Goal: Find specific page/section: Find specific page/section

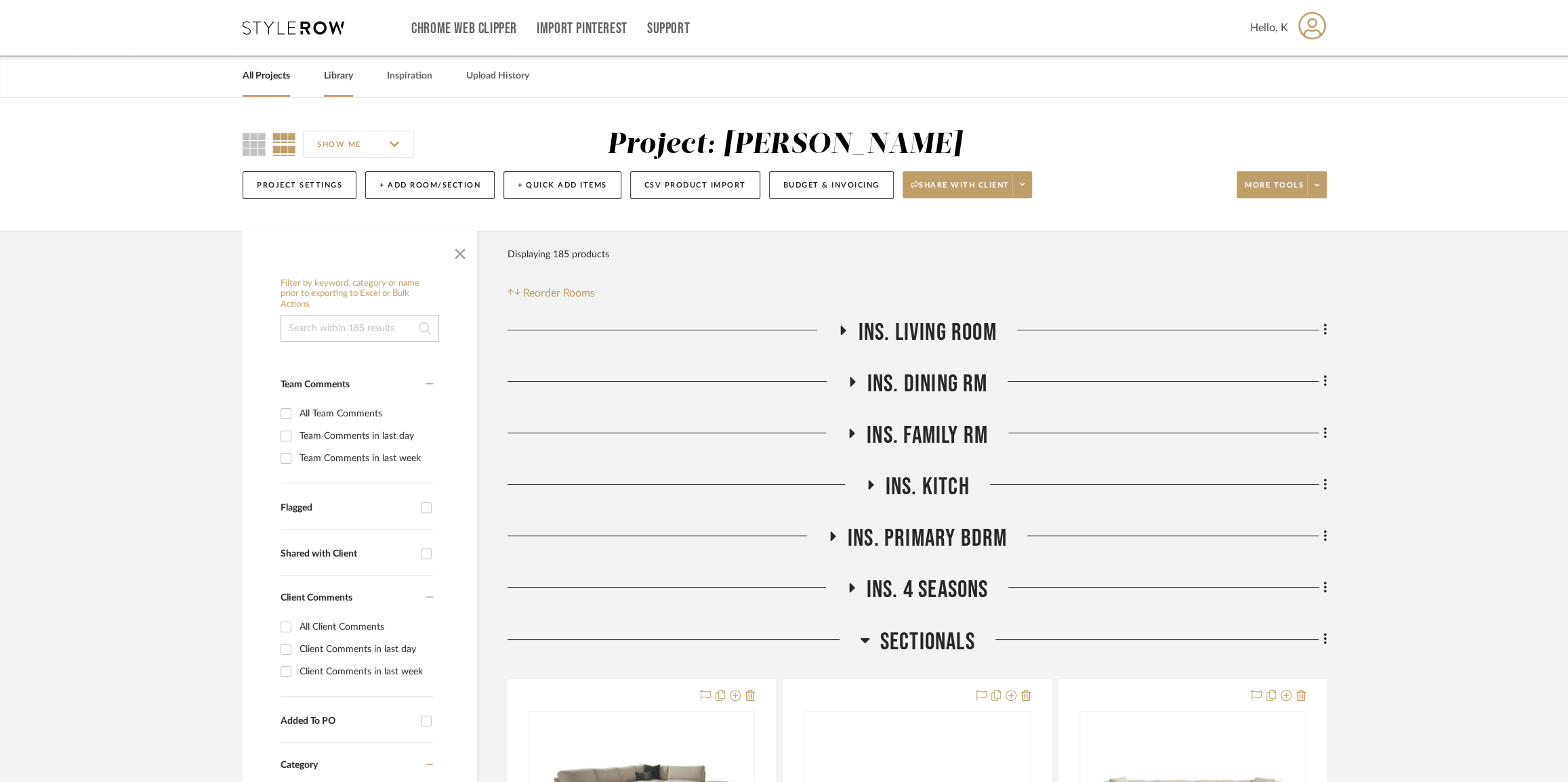
click at [341, 84] on link "Library" at bounding box center [338, 76] width 29 height 19
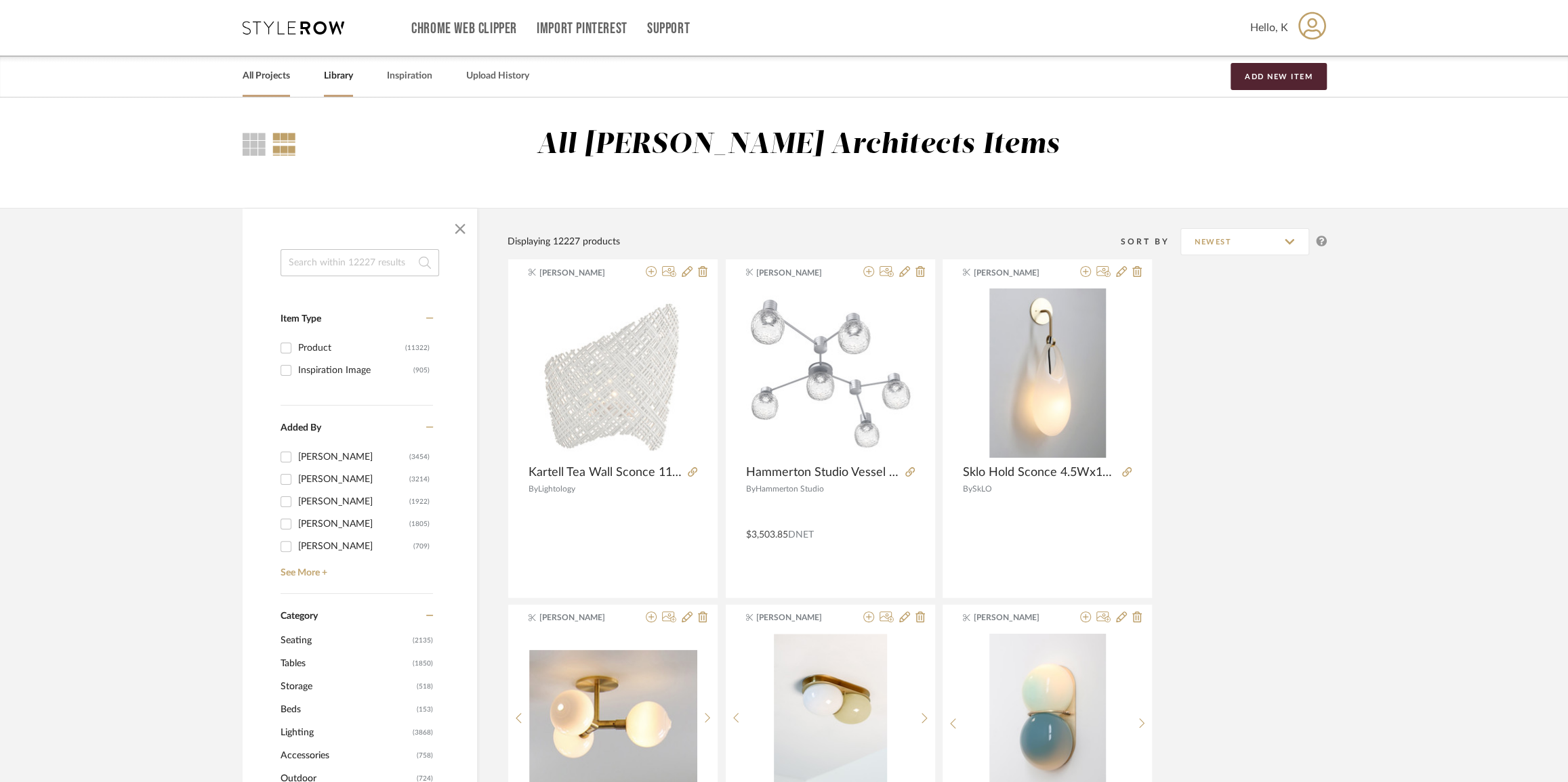
click at [269, 74] on link "All Projects" at bounding box center [266, 76] width 47 height 19
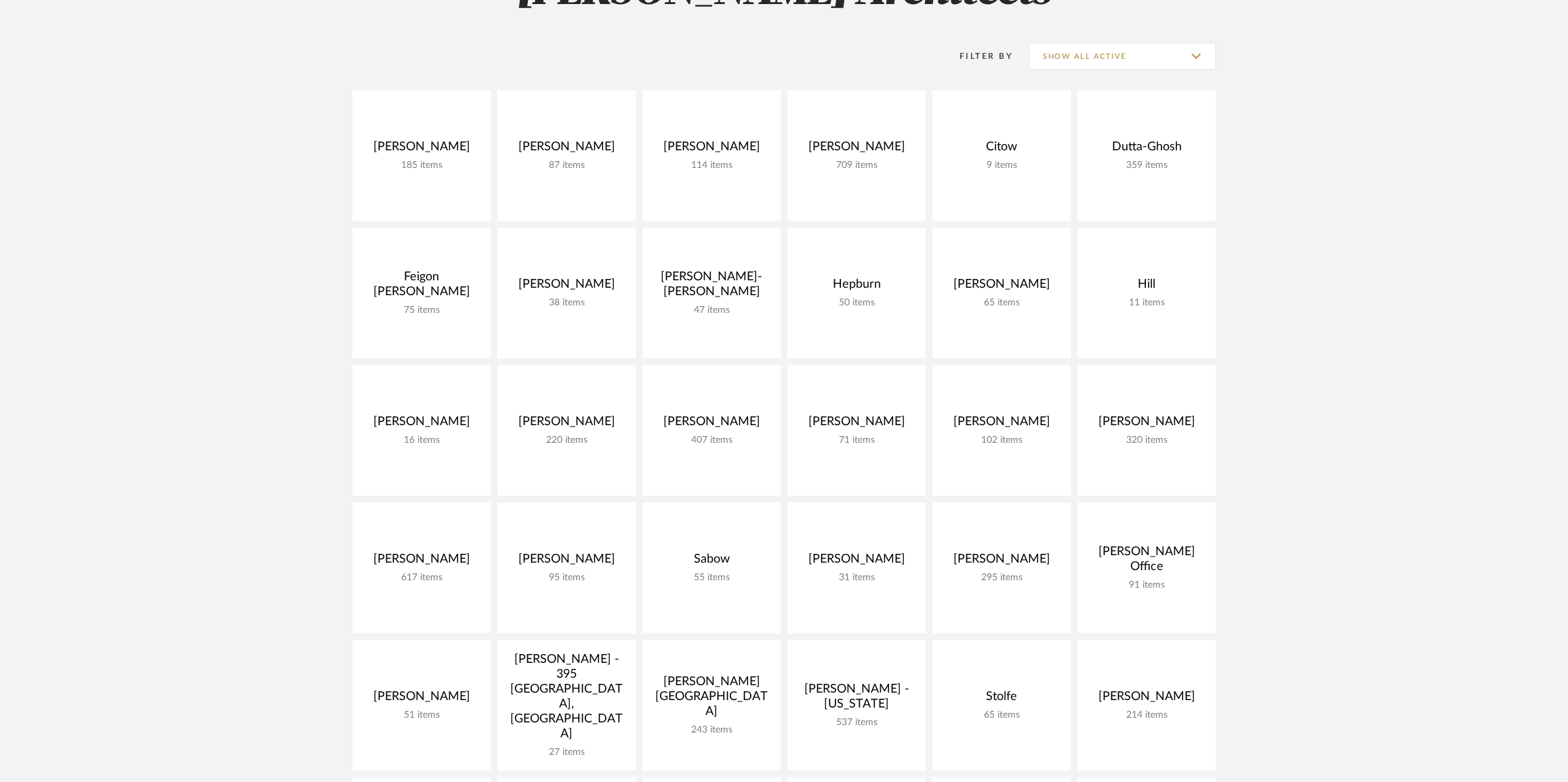
scroll to position [369, 0]
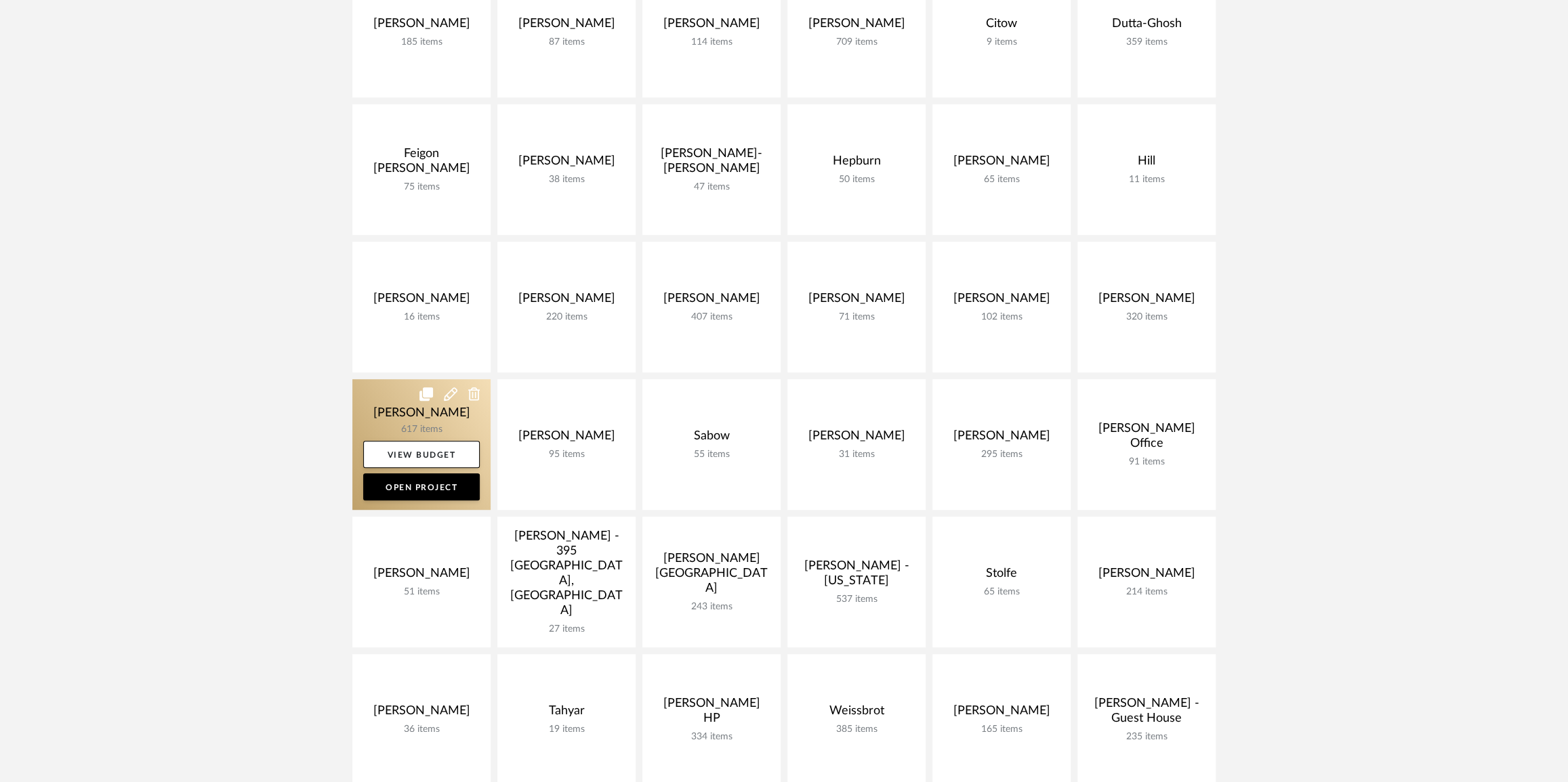
click at [412, 409] on link at bounding box center [421, 444] width 138 height 130
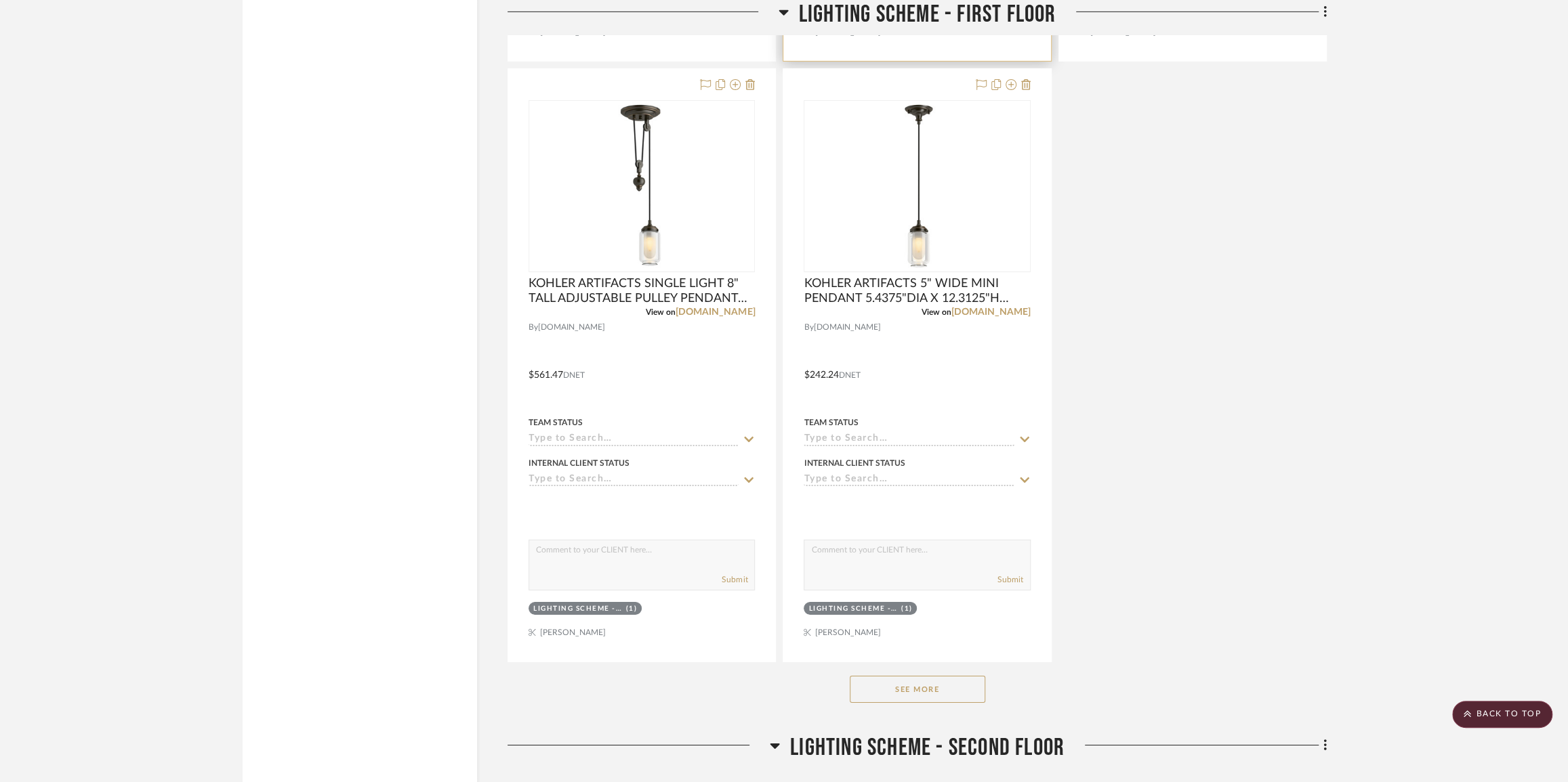
scroll to position [8313, 0]
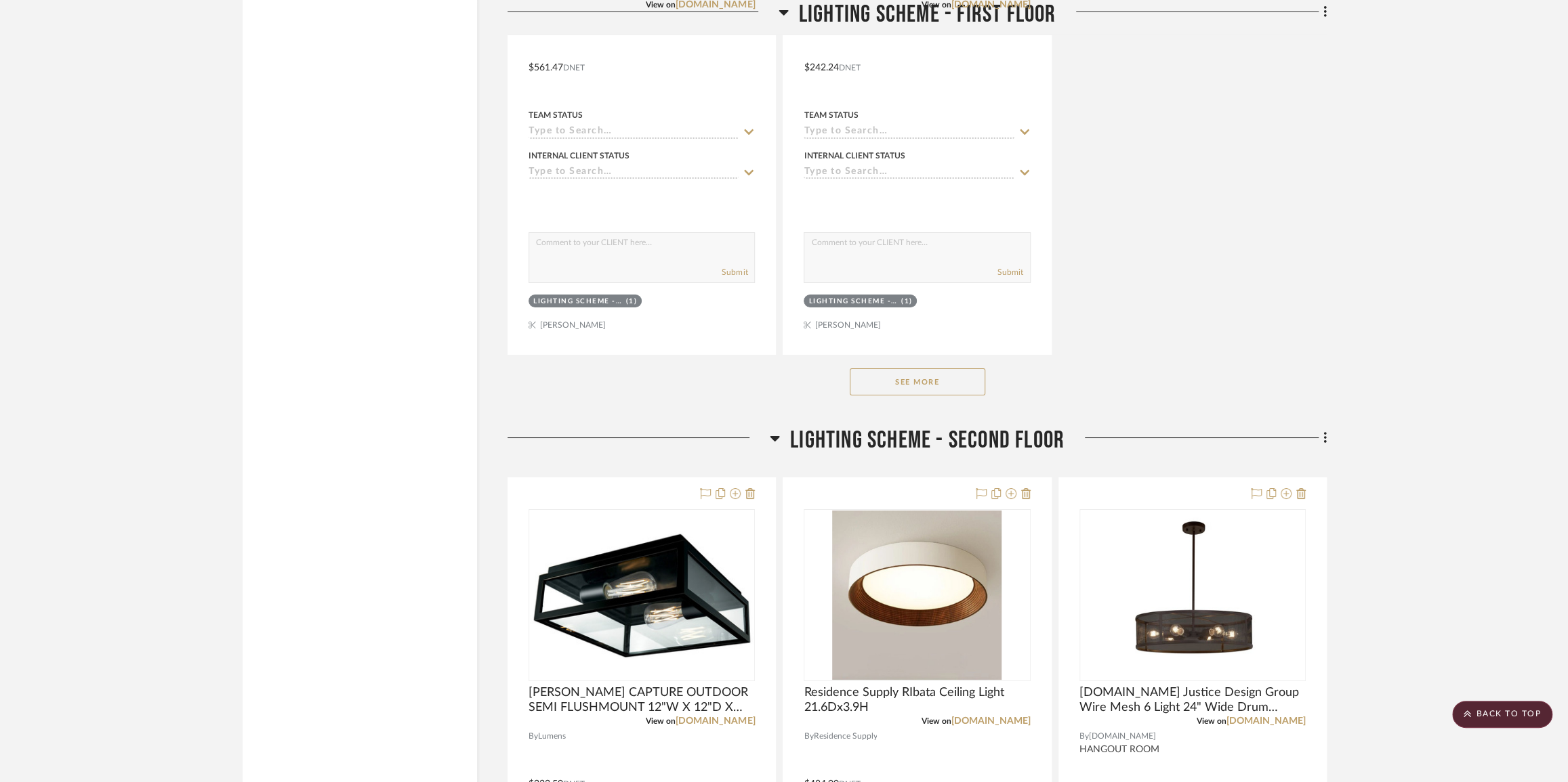
click at [978, 395] on button "See More" at bounding box center [917, 381] width 135 height 27
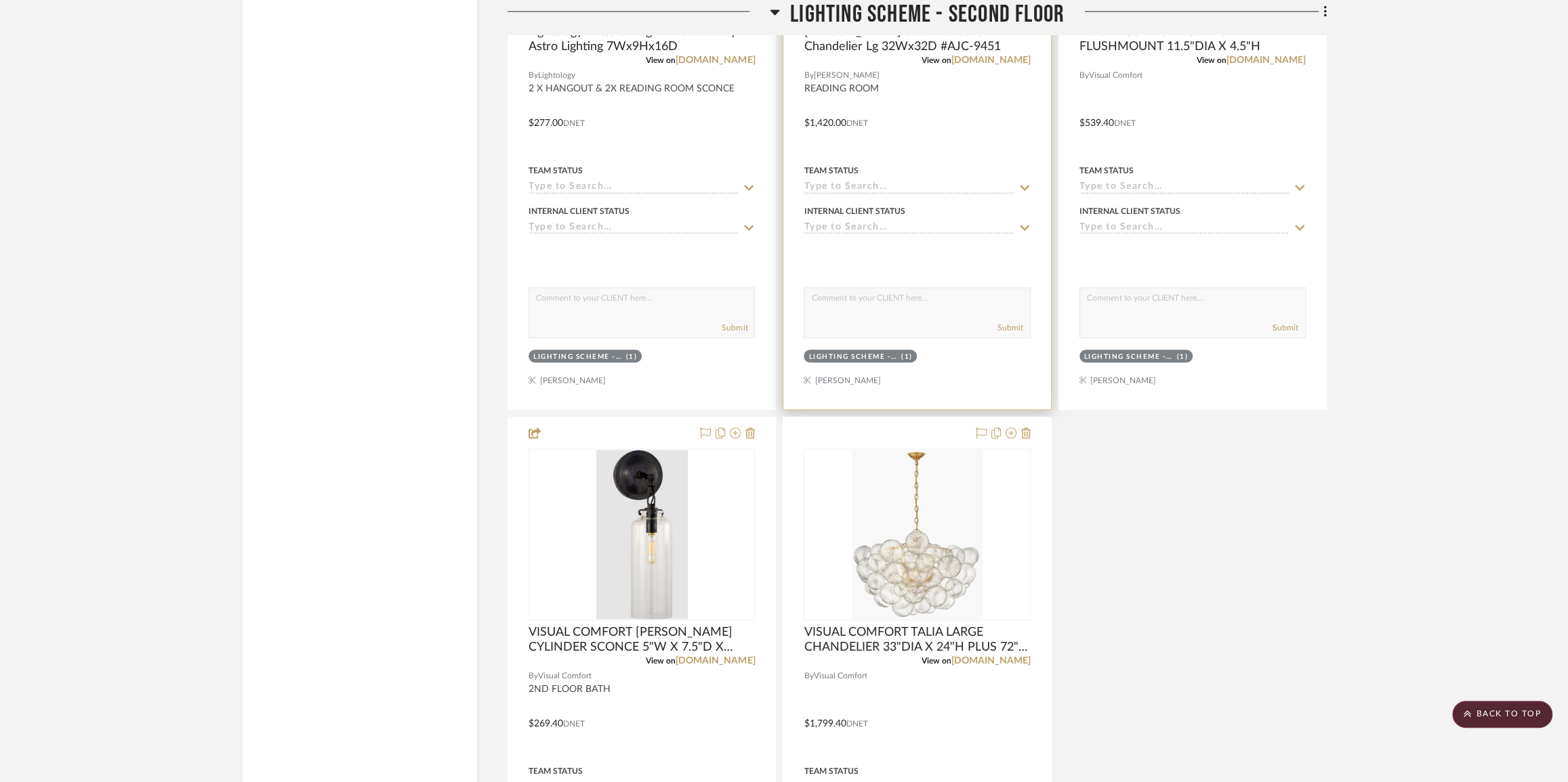
scroll to position [10406, 0]
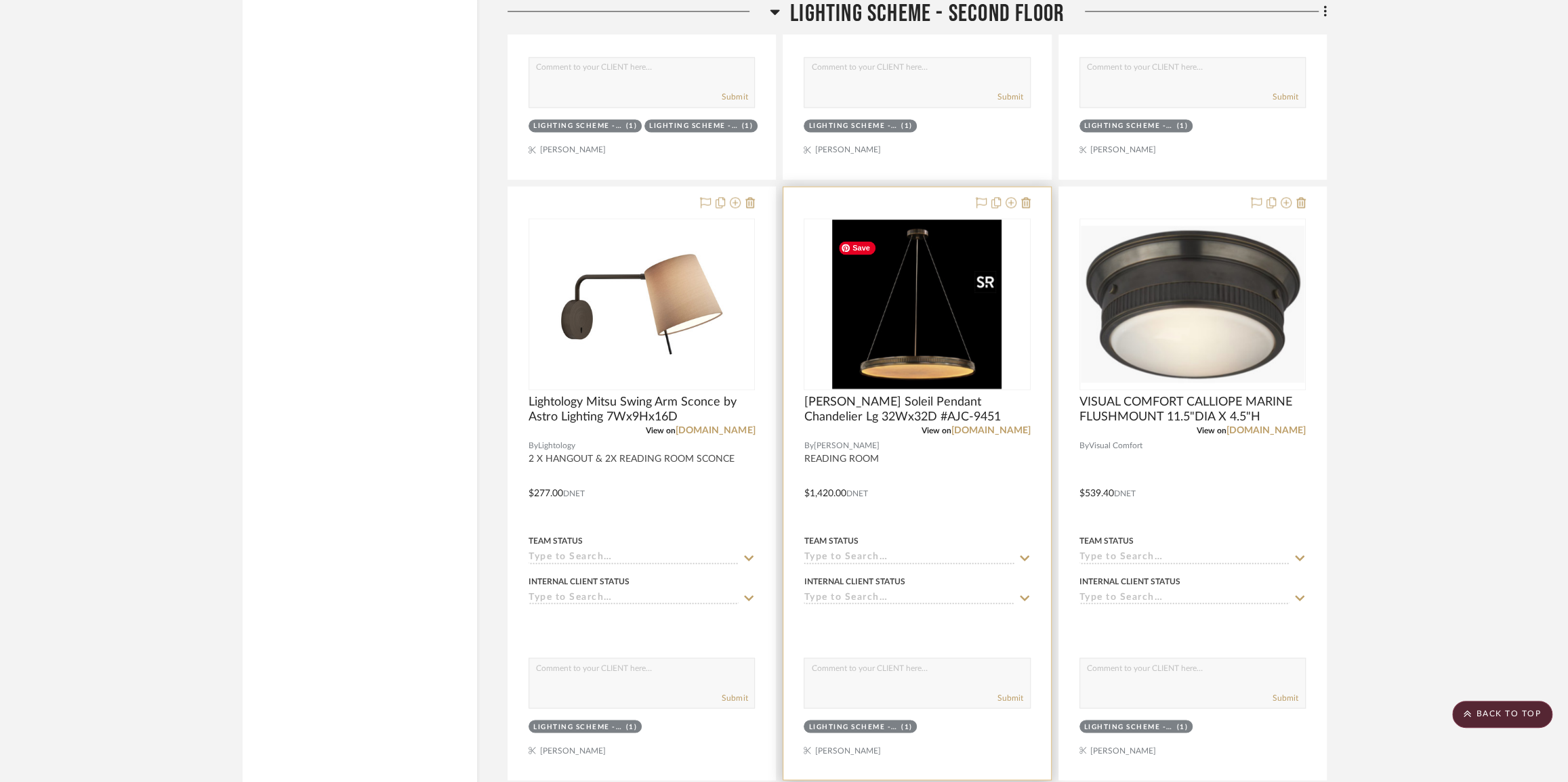
click at [920, 389] on img "0" at bounding box center [917, 303] width 169 height 169
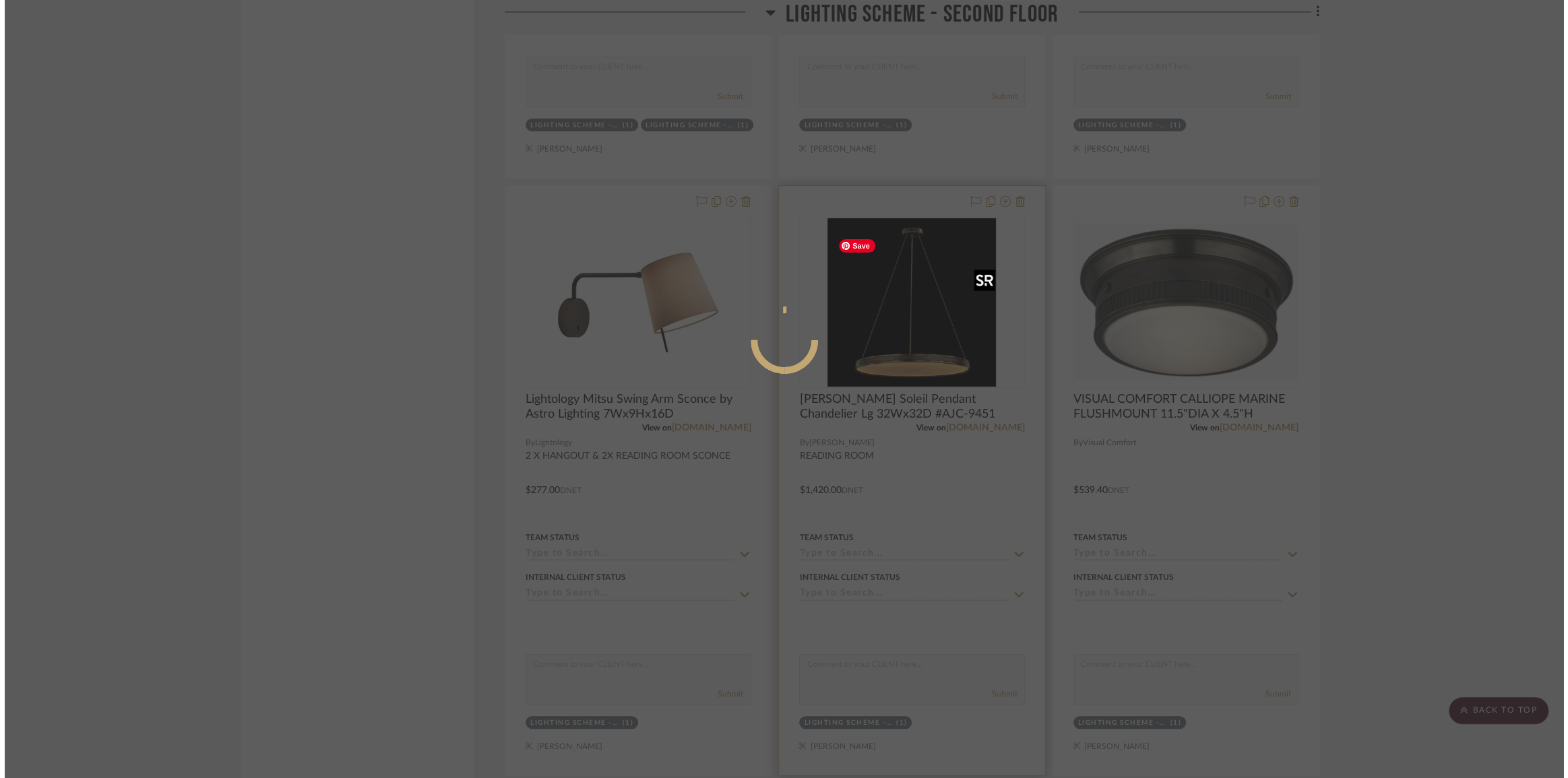
scroll to position [0, 0]
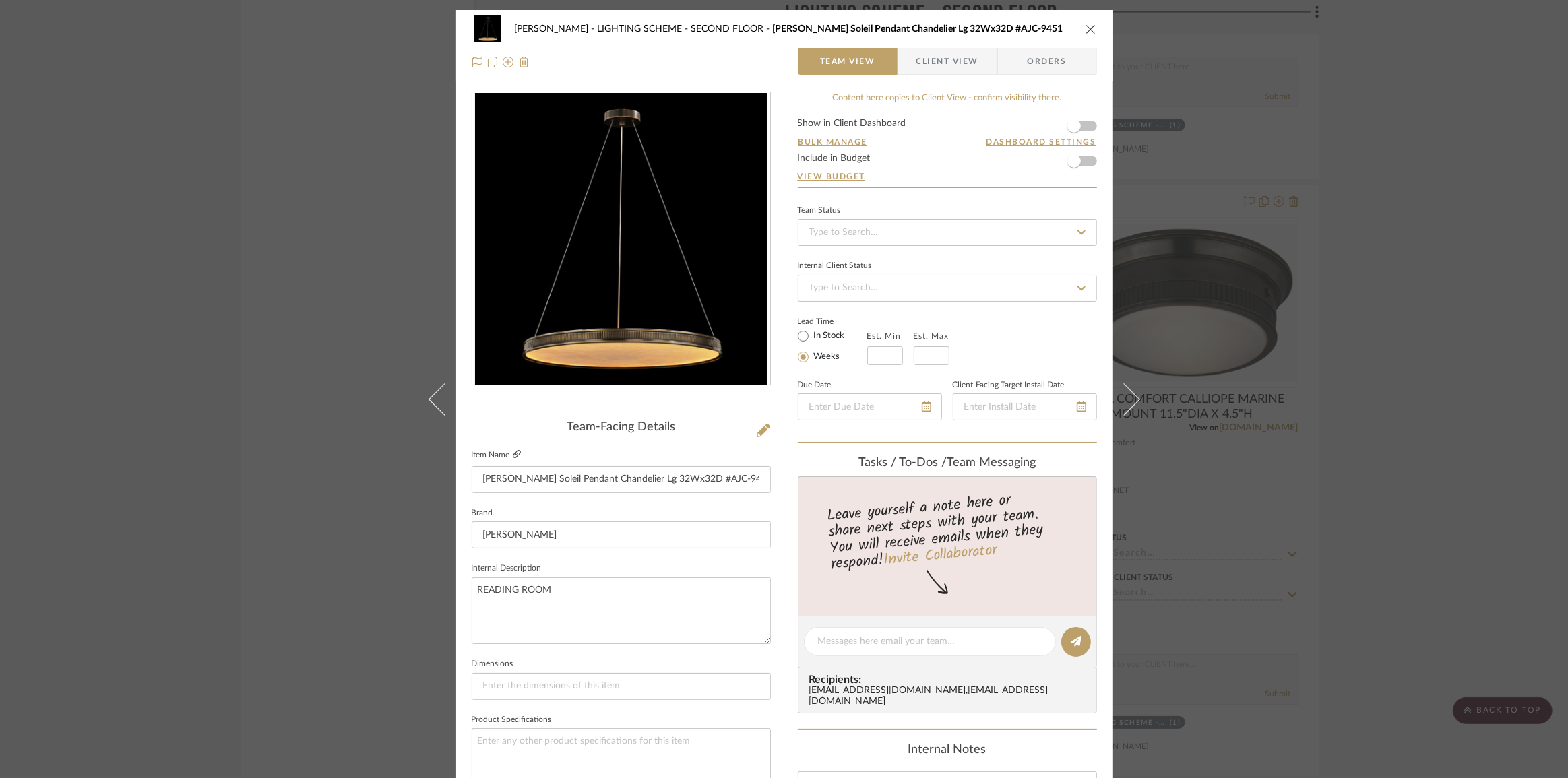
click at [513, 454] on icon at bounding box center [517, 454] width 8 height 8
drag, startPoint x: 706, startPoint y: 482, endPoint x: 755, endPoint y: 475, distance: 49.5
click at [755, 475] on input "[PERSON_NAME] Soleil Pendant Chandelier Lg 32Wx32D #AJC-9451" at bounding box center [621, 479] width 299 height 27
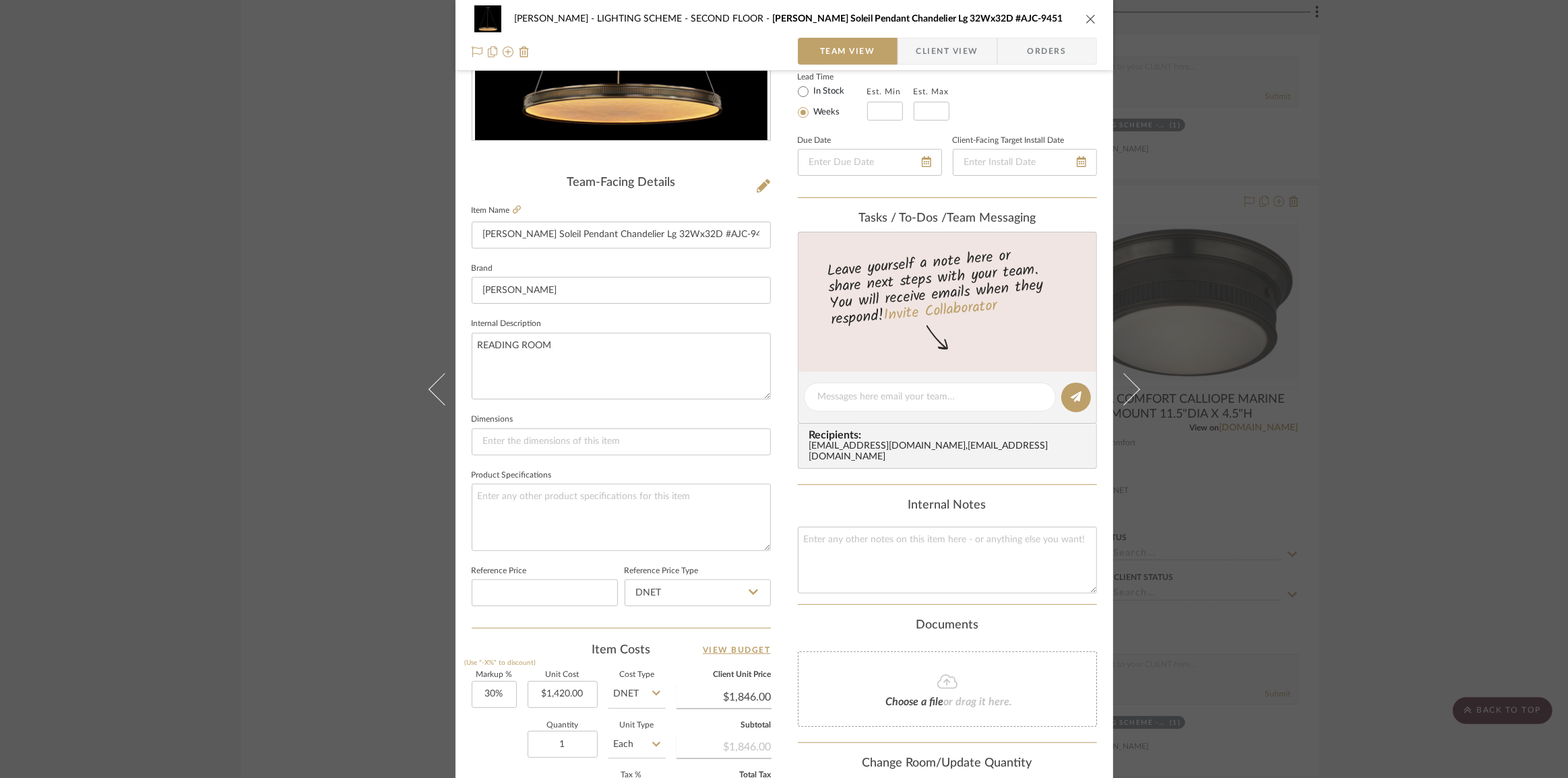
click at [260, 233] on div "[PERSON_NAME] LIGHTING SCHEME - SECOND FLOOR [PERSON_NAME] Soleil Pendant Chand…" at bounding box center [784, 389] width 1568 height 778
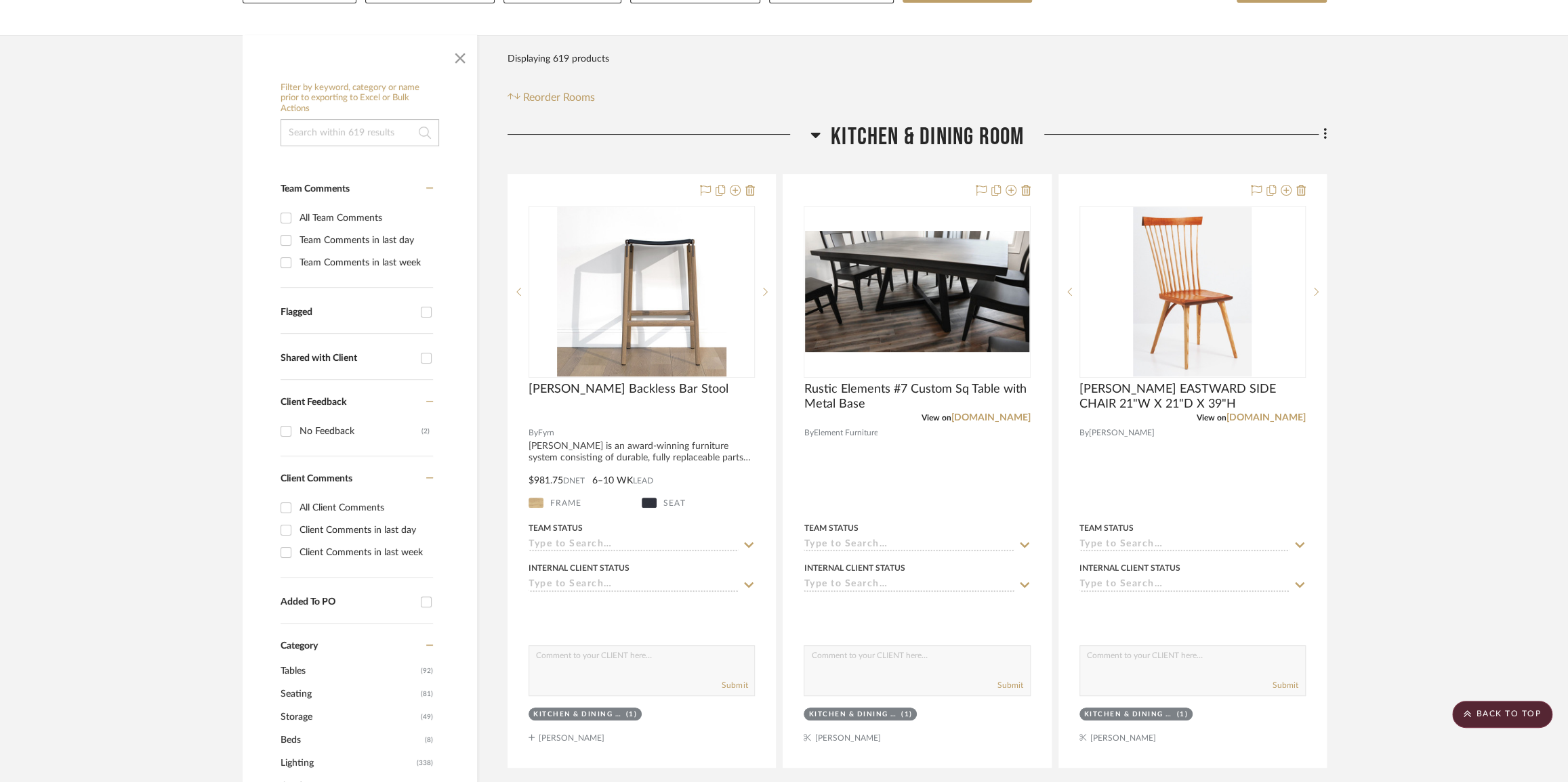
scroll to position [0, 0]
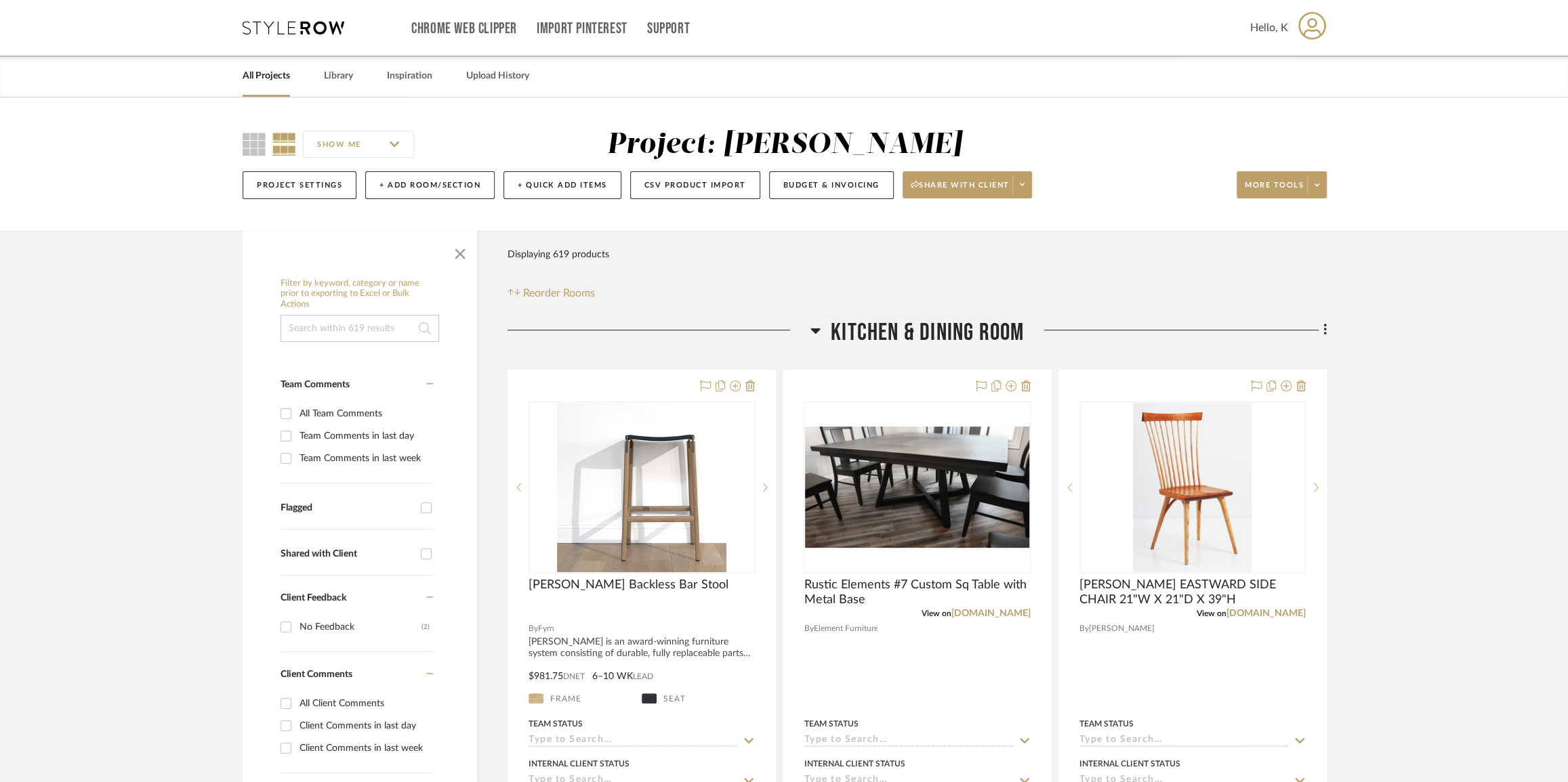
click at [324, 334] on input at bounding box center [359, 328] width 158 height 27
type input "covet"
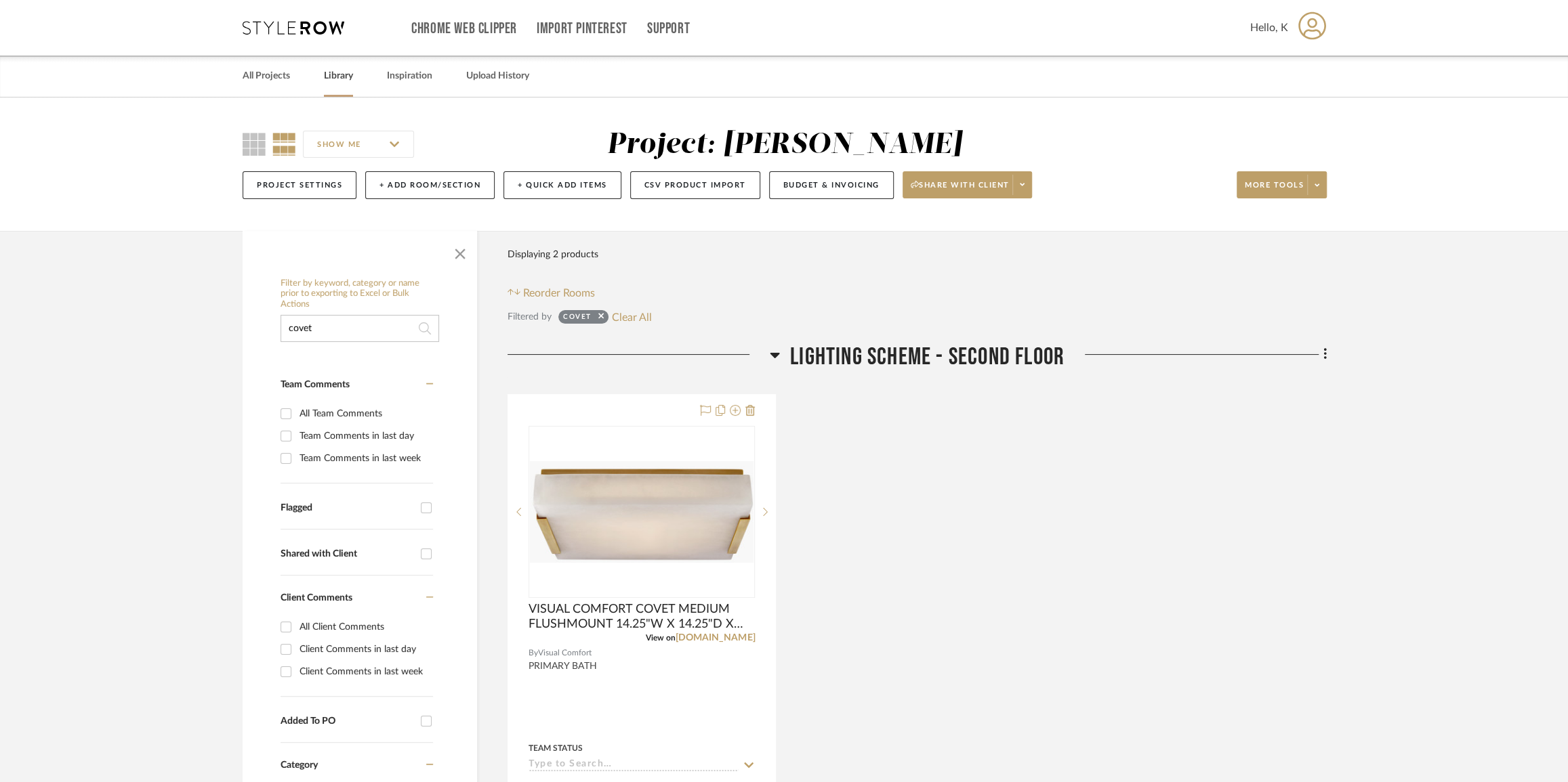
click at [341, 70] on link "Library" at bounding box center [338, 76] width 29 height 19
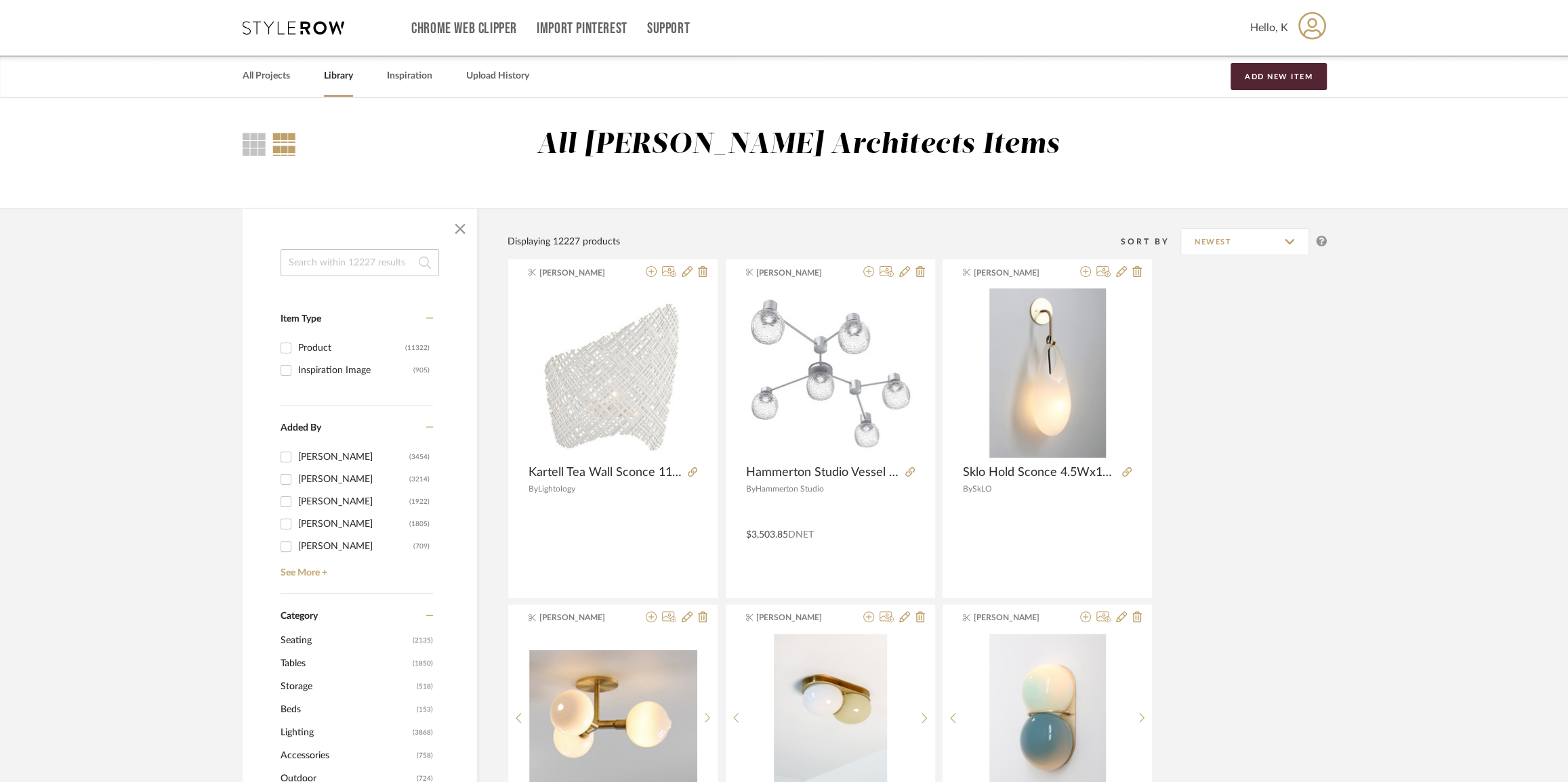
click at [358, 268] on input at bounding box center [359, 262] width 158 height 27
type input "covet"
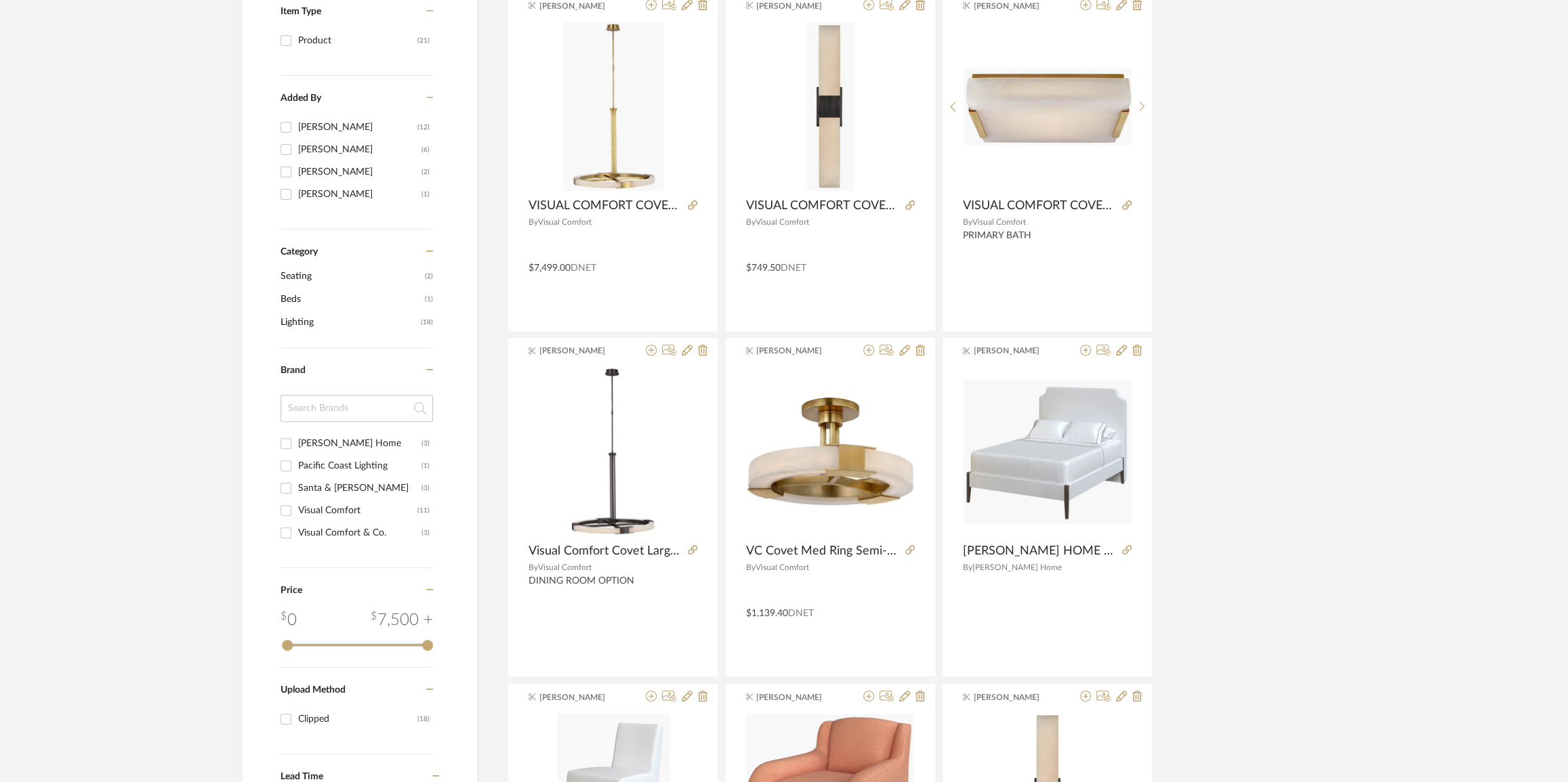
scroll to position [493, 0]
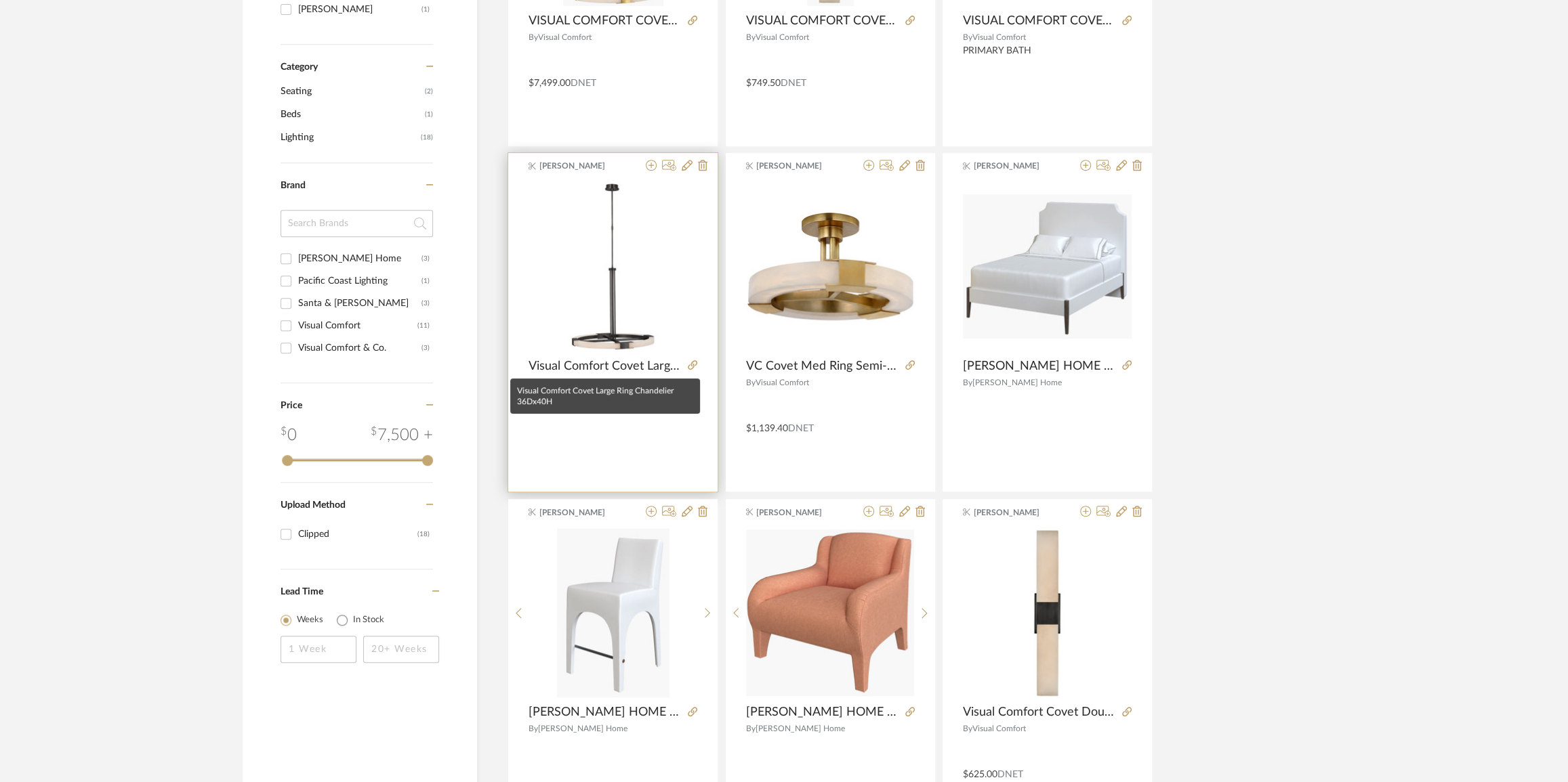
click at [633, 370] on span "Visual Comfort Covet Large Ring Chandelier 36Dx40H" at bounding box center [605, 366] width 154 height 15
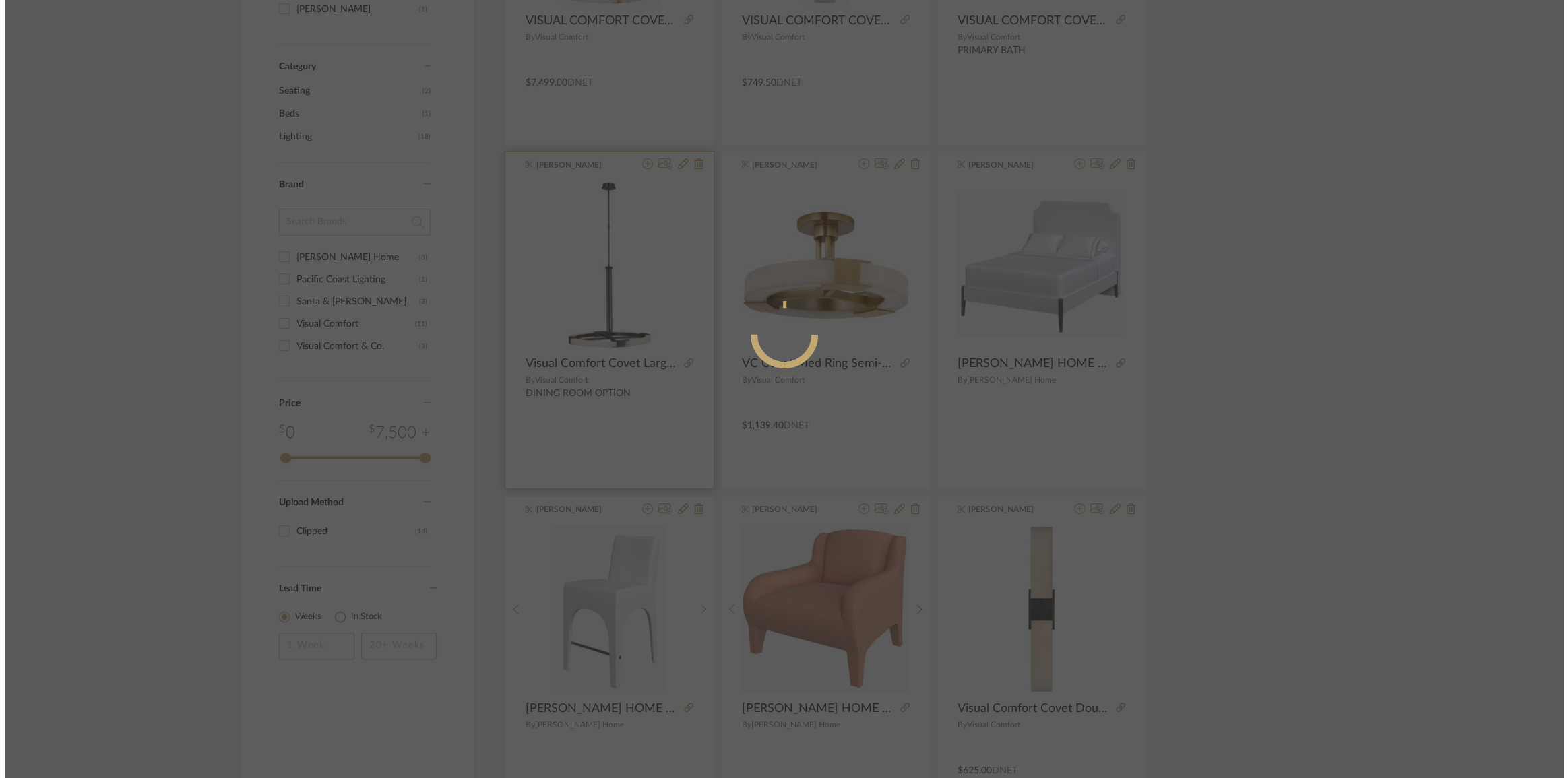
scroll to position [0, 0]
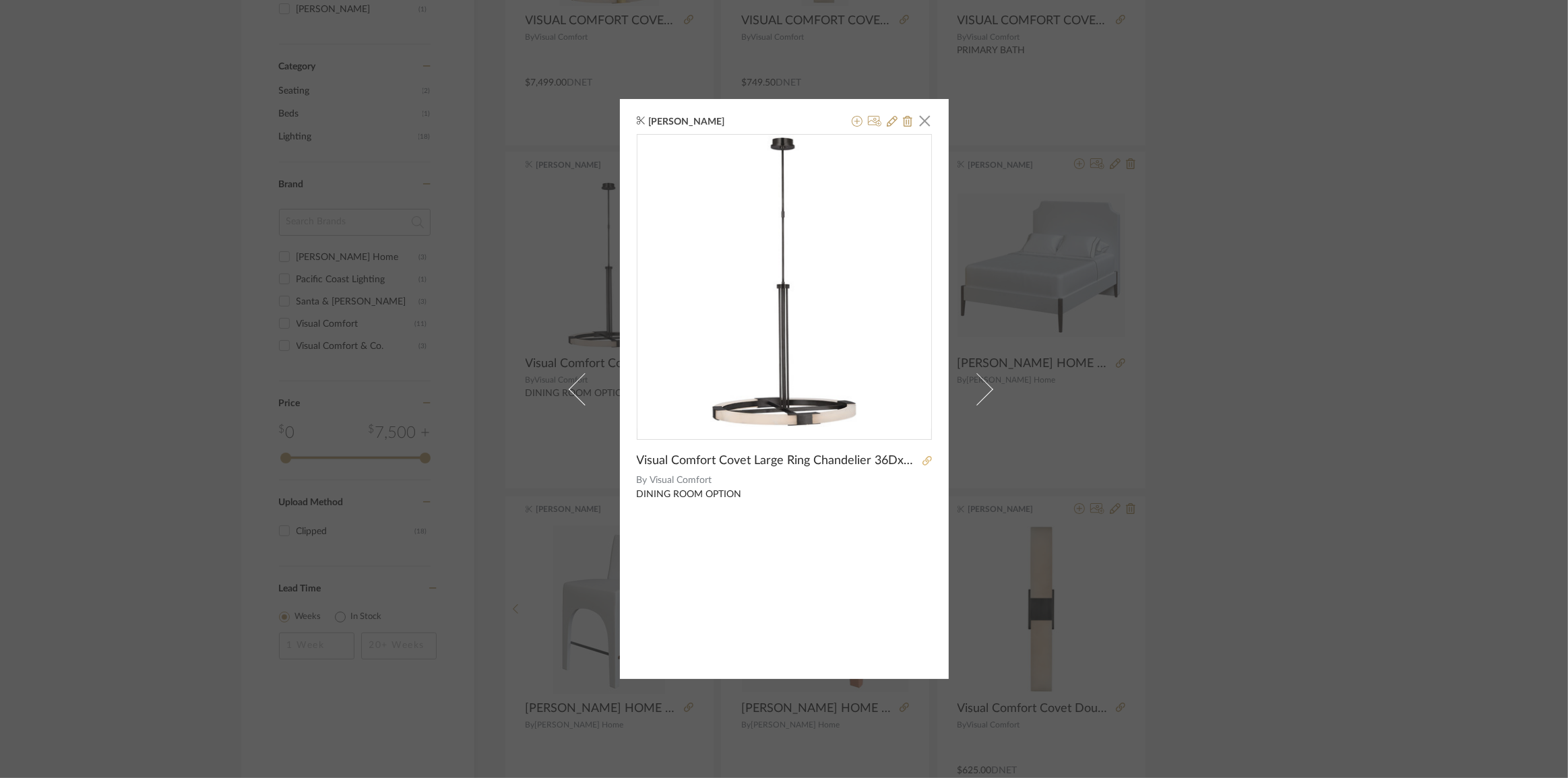
click at [923, 460] on icon at bounding box center [927, 461] width 9 height 9
click at [1259, 250] on div "[PERSON_NAME] × Visual Comfort Covet Large Ring Chandelier 36Dx40H By Visual Co…" at bounding box center [784, 389] width 1568 height 778
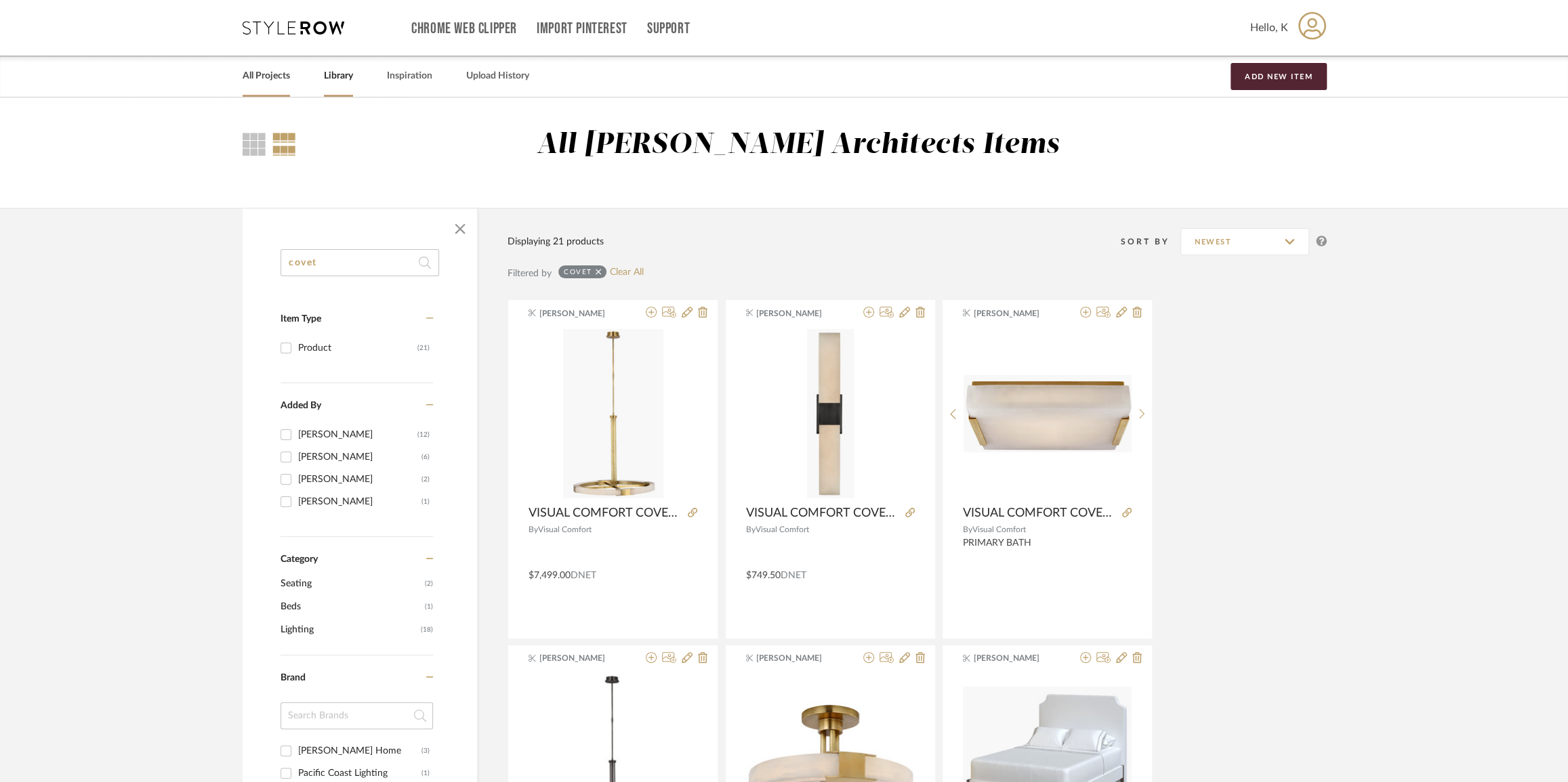
click at [283, 74] on link "All Projects" at bounding box center [266, 76] width 47 height 19
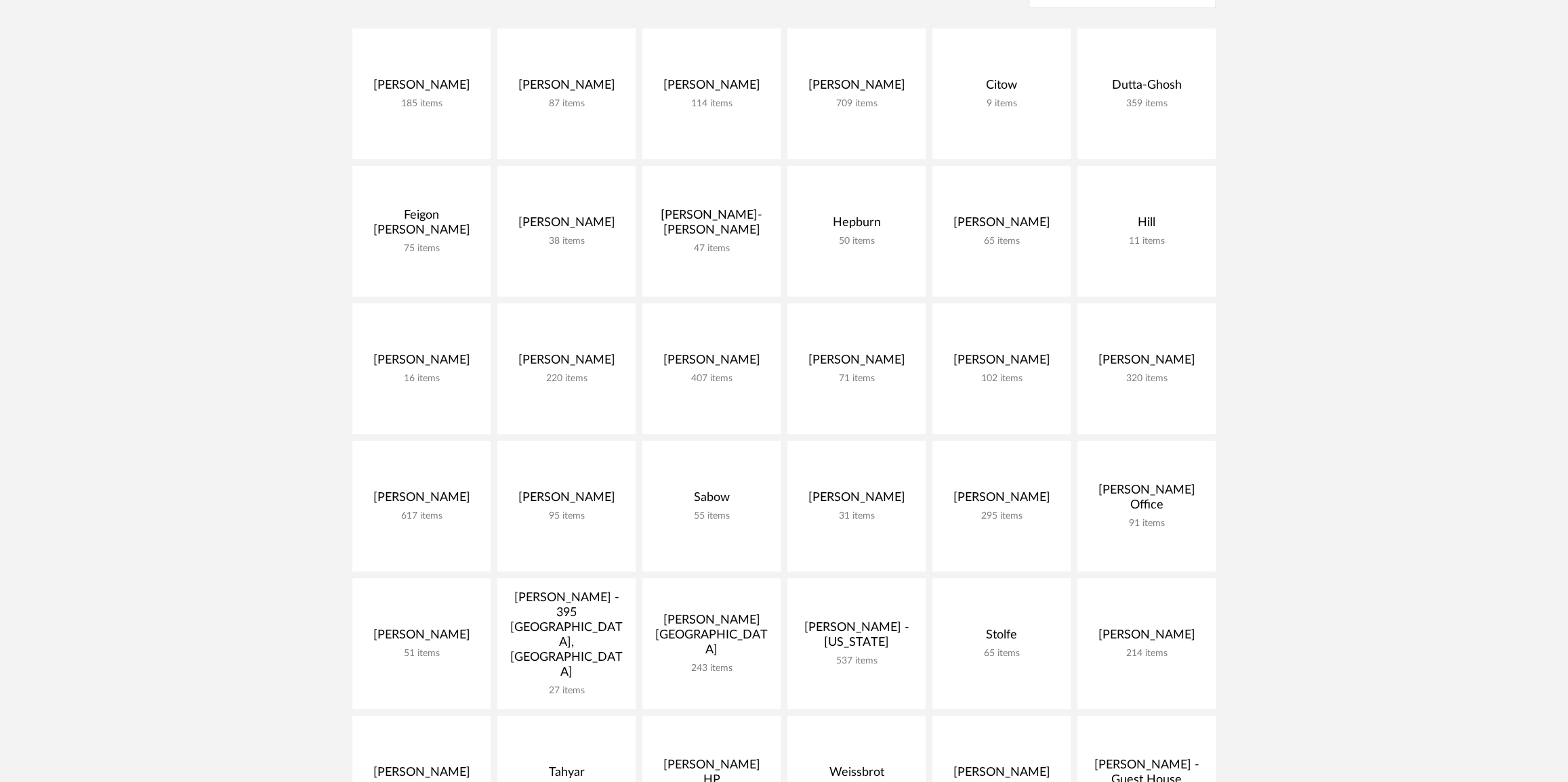
scroll to position [369, 0]
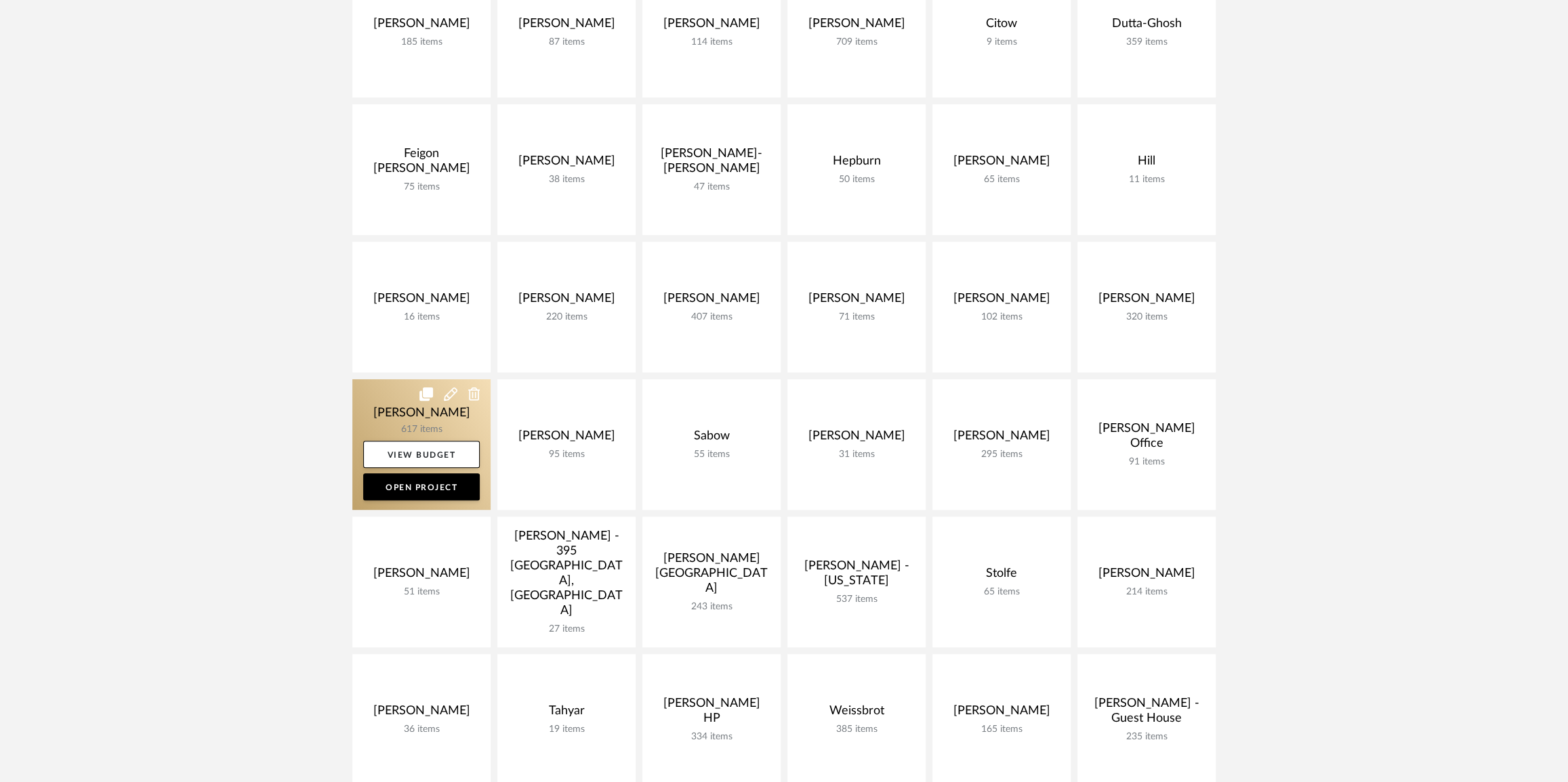
click at [444, 419] on link at bounding box center [421, 444] width 138 height 130
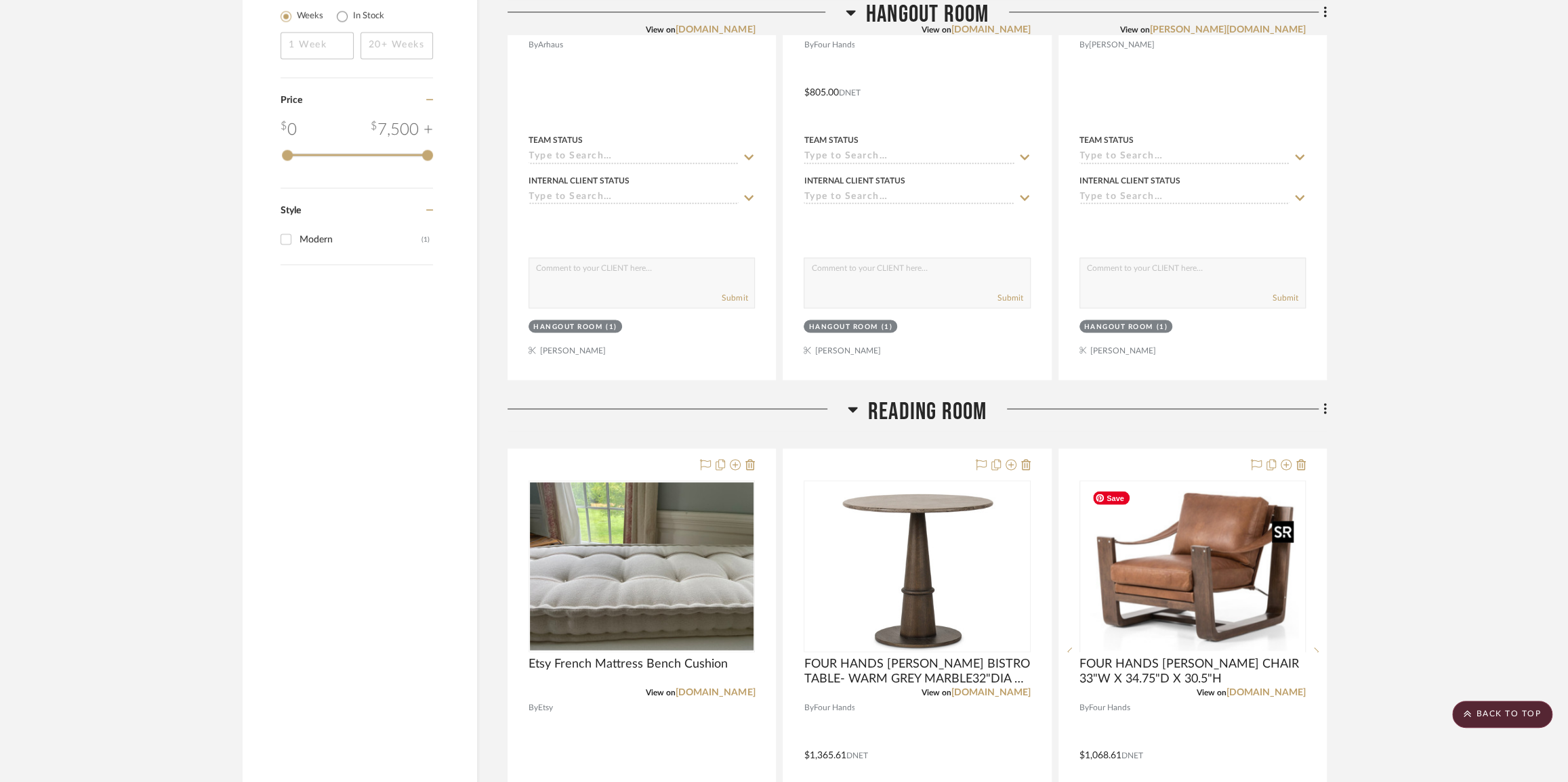
scroll to position [2093, 0]
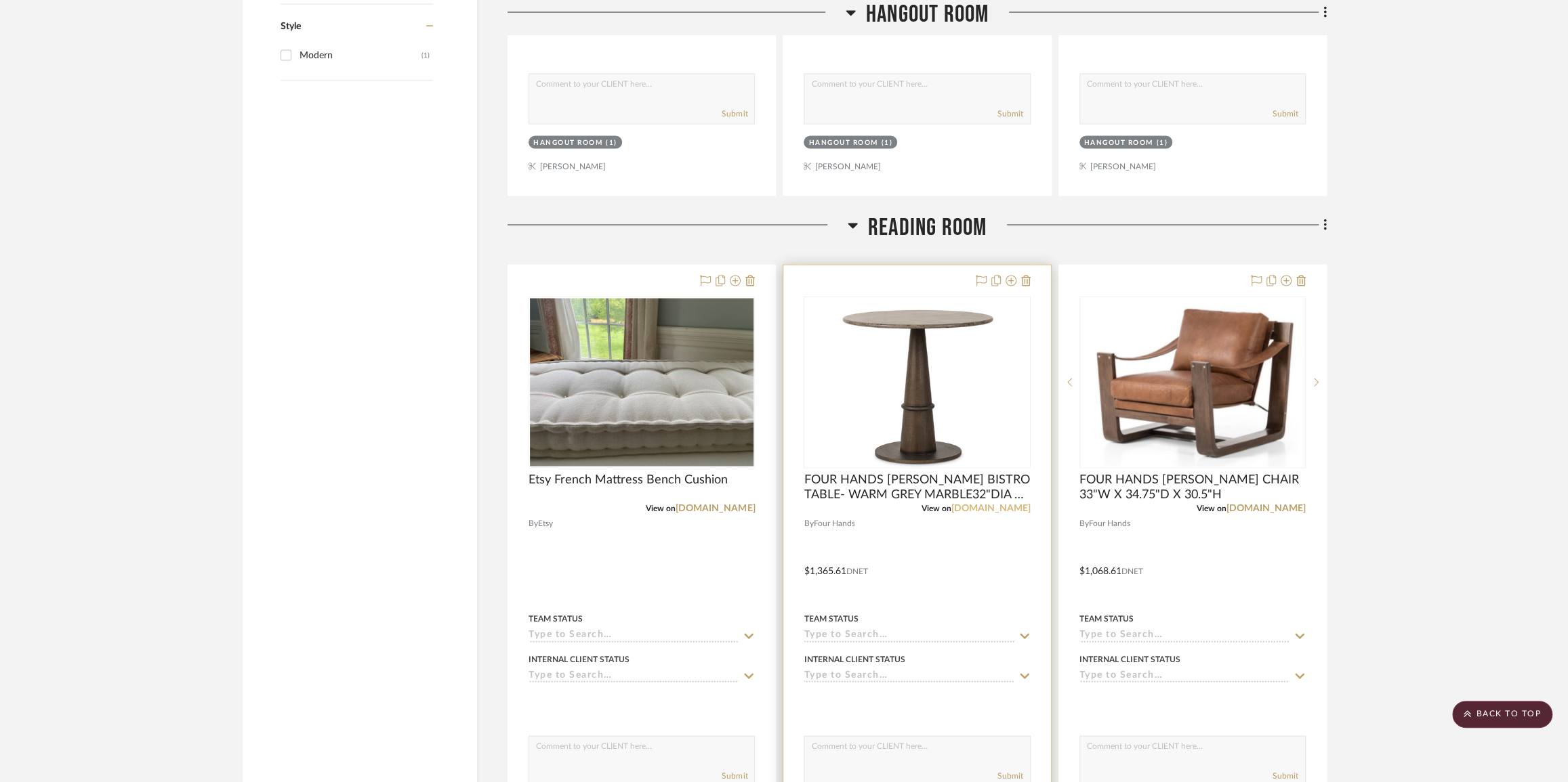
click at [999, 511] on link "[DOMAIN_NAME]" at bounding box center [991, 508] width 80 height 9
